Goal: Information Seeking & Learning: Learn about a topic

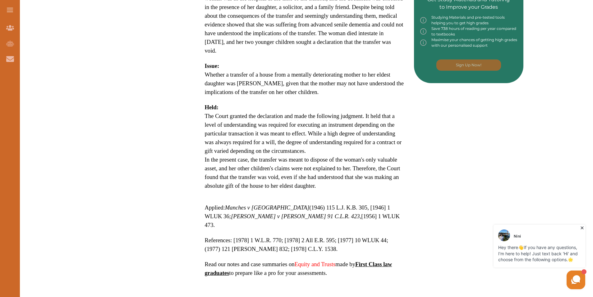
scroll to position [342, 0]
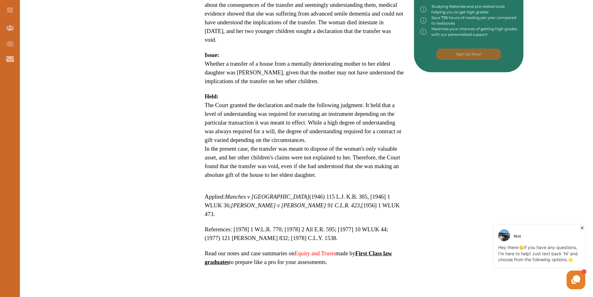
click at [247, 158] on span "In the present case, the transfer was meant to dispose of the woman's only valu…" at bounding box center [303, 161] width 196 height 33
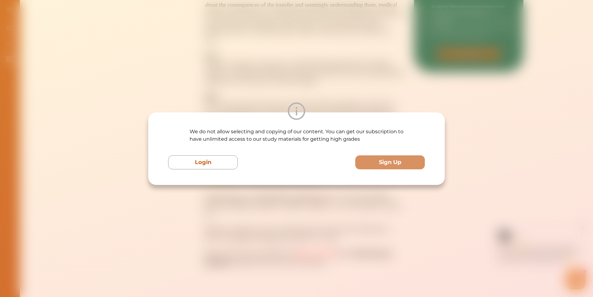
scroll to position [156, 0]
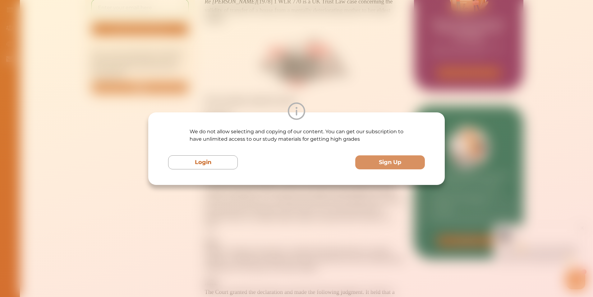
click at [300, 78] on div "We do not allow selecting and copying of our content. You can get our subscript…" at bounding box center [296, 148] width 593 height 297
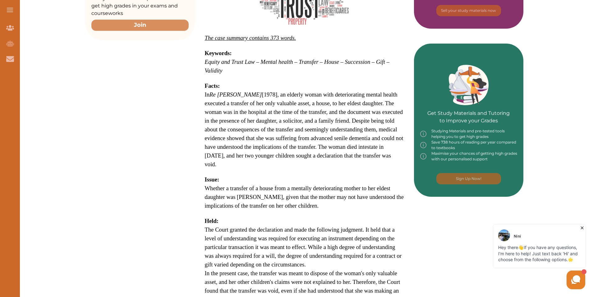
scroll to position [249, 0]
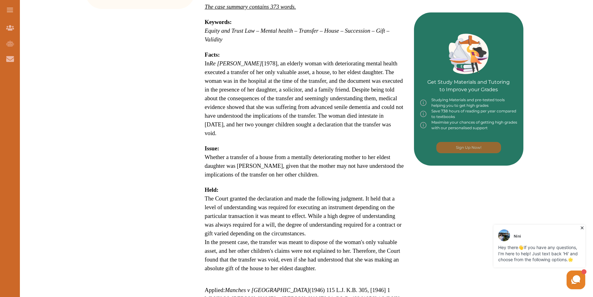
drag, startPoint x: 205, startPoint y: 54, endPoint x: 209, endPoint y: 66, distance: 13.0
click at [209, 66] on span "In Re [PERSON_NAME] [1978], an elderly woman with deteriorating mental health e…" at bounding box center [304, 98] width 199 height 76
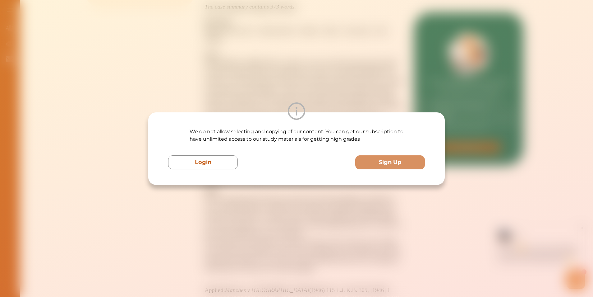
click at [351, 91] on div "We do not allow selecting and copying of our content. You can get our subscript…" at bounding box center [296, 148] width 593 height 297
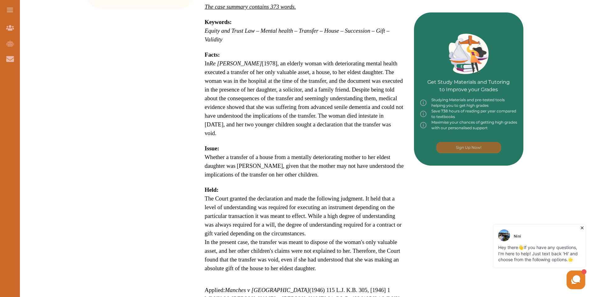
click at [226, 50] on p "Facts:" at bounding box center [304, 54] width 199 height 9
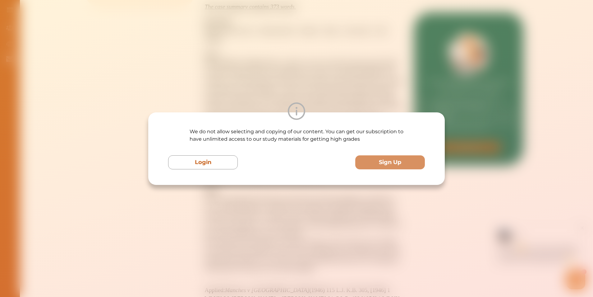
click at [313, 81] on div "We do not allow selecting and copying of our content. You can get our subscript…" at bounding box center [296, 148] width 593 height 297
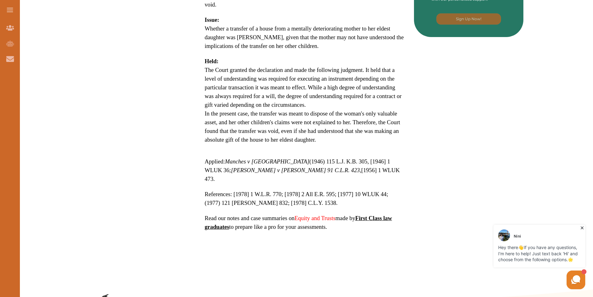
scroll to position [373, 0]
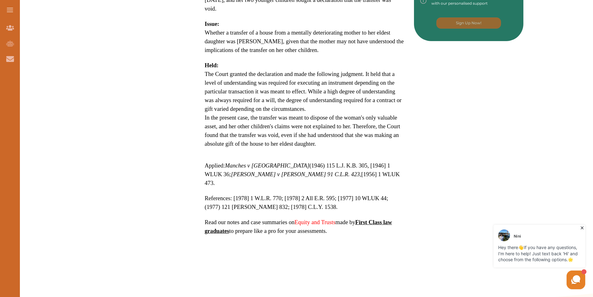
click at [230, 162] on em "Manches v [GEOGRAPHIC_DATA]" at bounding box center [267, 165] width 85 height 7
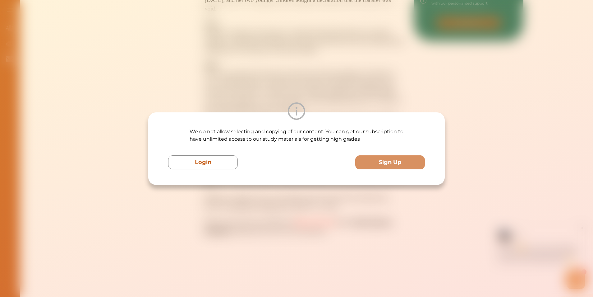
click at [387, 104] on div at bounding box center [296, 110] width 297 height 17
drag, startPoint x: 342, startPoint y: 88, endPoint x: 334, endPoint y: 91, distance: 9.4
click at [339, 90] on div "We do not allow selecting and copying of our content. You can get our subscript…" at bounding box center [296, 148] width 593 height 297
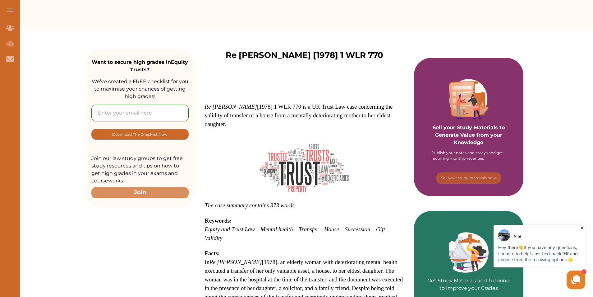
scroll to position [0, 0]
